Goal: Information Seeking & Learning: Learn about a topic

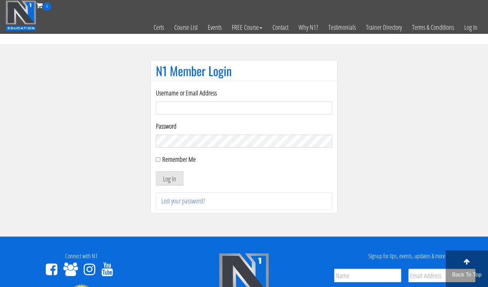
type input "m.lopez0288@gmail.com"
click at [169, 178] on button "Log In" at bounding box center [169, 178] width 27 height 14
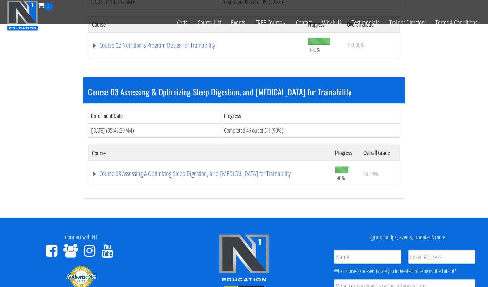
scroll to position [403, 0]
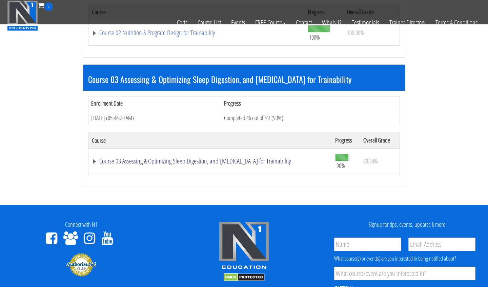
click at [149, 161] on link "Course 03 Assessing & Optimizing Sleep Digestion, and Stress Management for Tra…" at bounding box center [210, 161] width 236 height 7
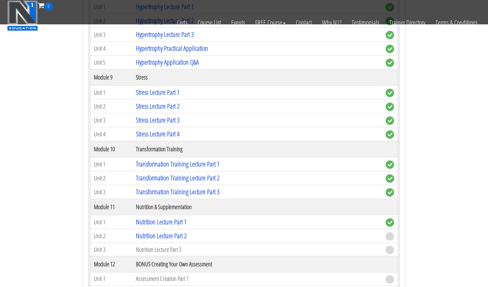
scroll to position [1257, 0]
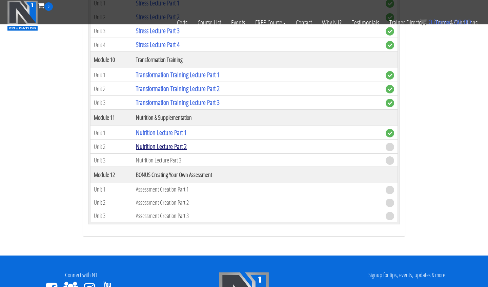
click at [154, 146] on link "Nutrition Lecture Part 2" at bounding box center [161, 146] width 51 height 9
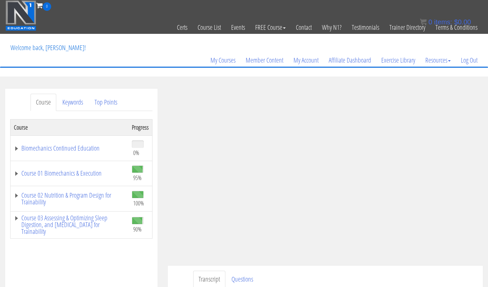
click at [278, 42] on div "My Courses Member Content My Account Affiliate Dashboard Exercise Library Resou…" at bounding box center [243, 50] width 477 height 33
click at [98, 224] on link "Course 03 Assessing & Optimizing Sleep Digestion, and [MEDICAL_DATA] for Traina…" at bounding box center [69, 225] width 111 height 20
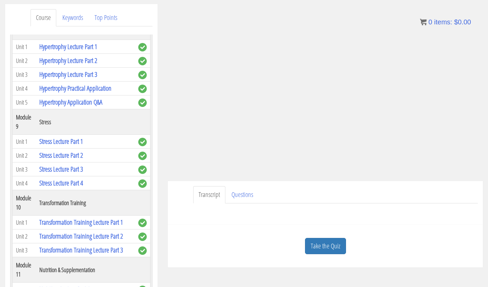
scroll to position [86, 0]
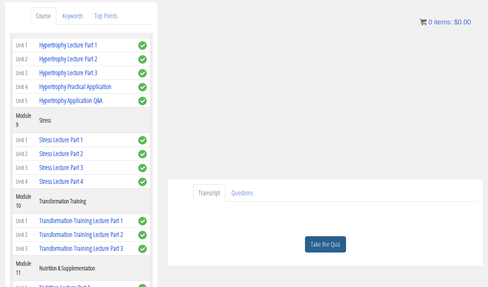
click at [324, 243] on link "Take the Quiz" at bounding box center [325, 244] width 41 height 17
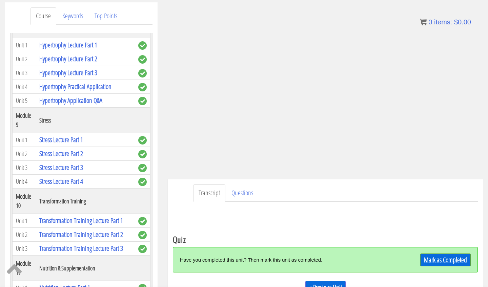
click at [432, 257] on link "Mark as Completed" at bounding box center [445, 260] width 50 height 13
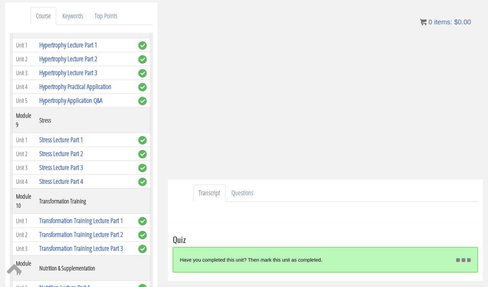
scroll to position [120, 0]
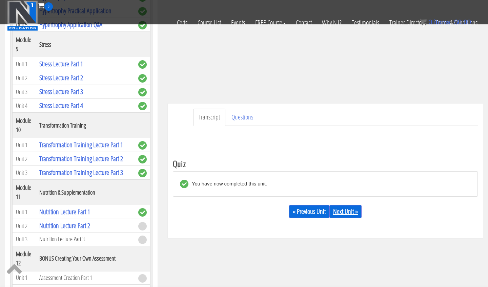
click at [361, 215] on link "Next Unit »" at bounding box center [345, 211] width 32 height 13
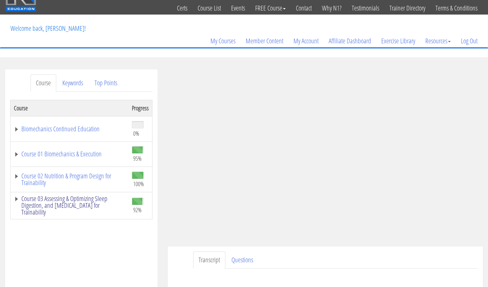
click at [64, 210] on link "Course 03 Assessing & Optimizing Sleep Digestion, and [MEDICAL_DATA] for Traina…" at bounding box center [69, 205] width 111 height 20
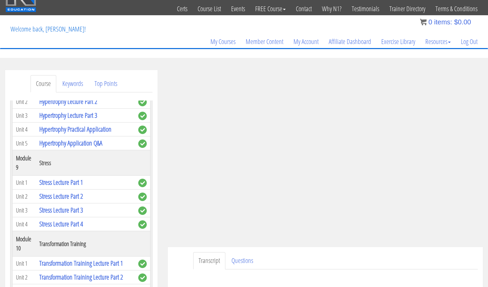
scroll to position [28, 0]
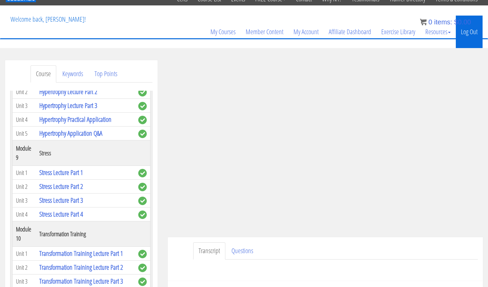
click at [468, 33] on link "Log Out" at bounding box center [469, 32] width 27 height 33
